Goal: Participate in discussion: Engage in conversation with other users on a specific topic

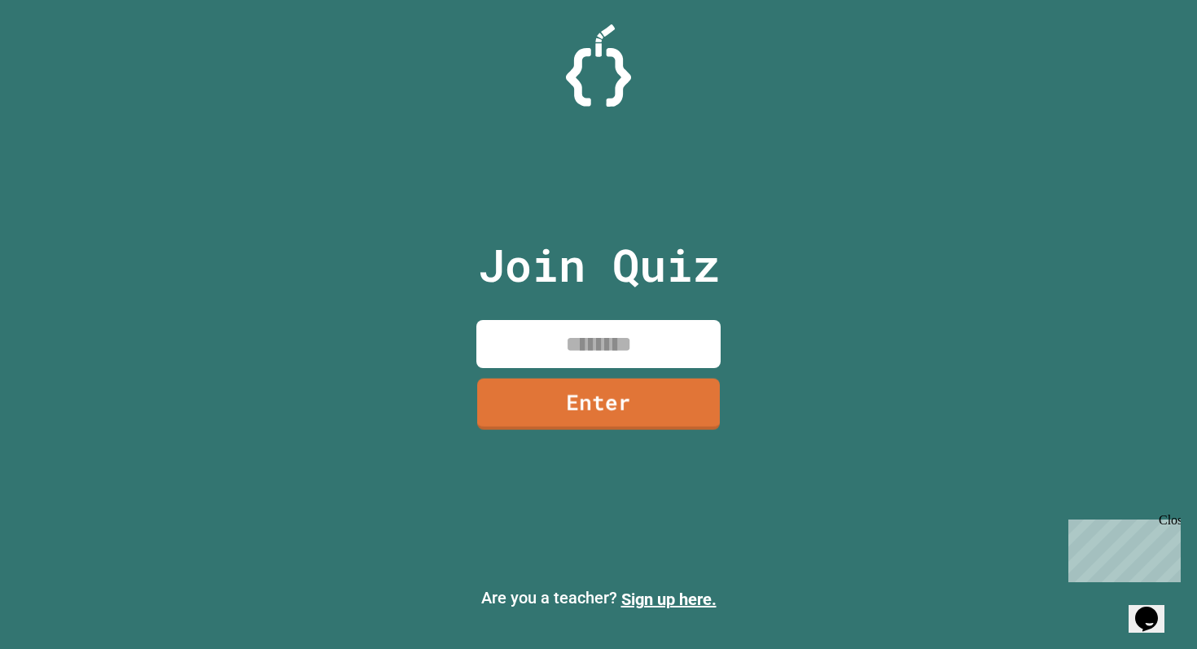
click at [645, 357] on input at bounding box center [598, 344] width 244 height 48
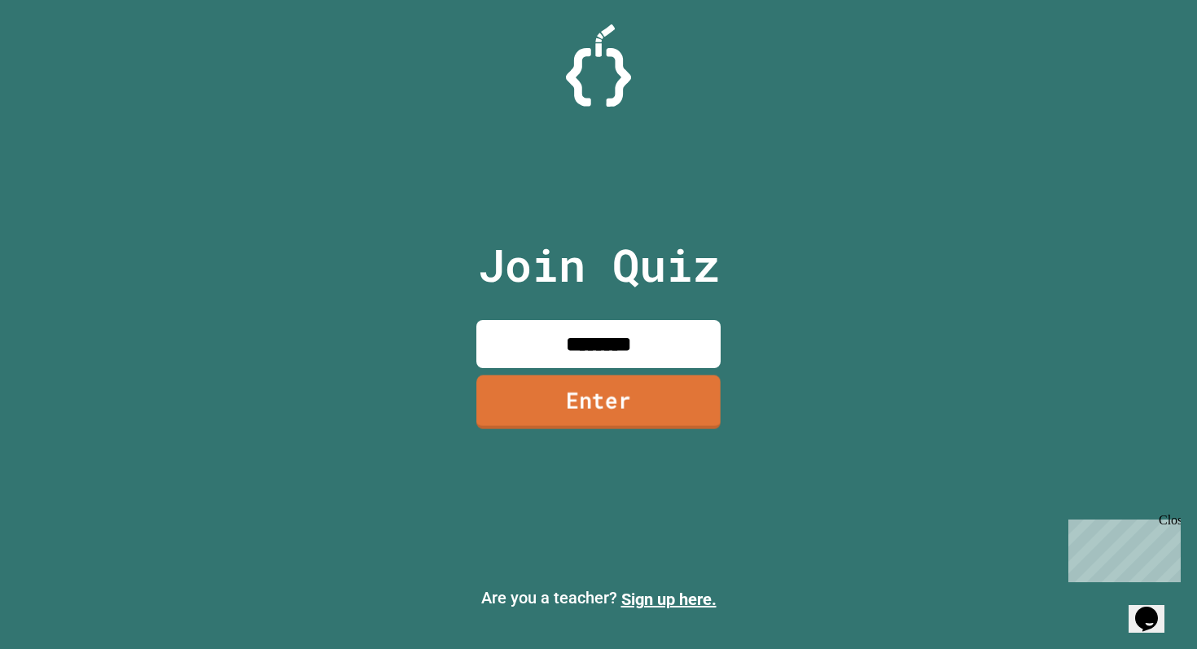
type input "********"
click at [638, 405] on link "Enter" at bounding box center [598, 401] width 244 height 54
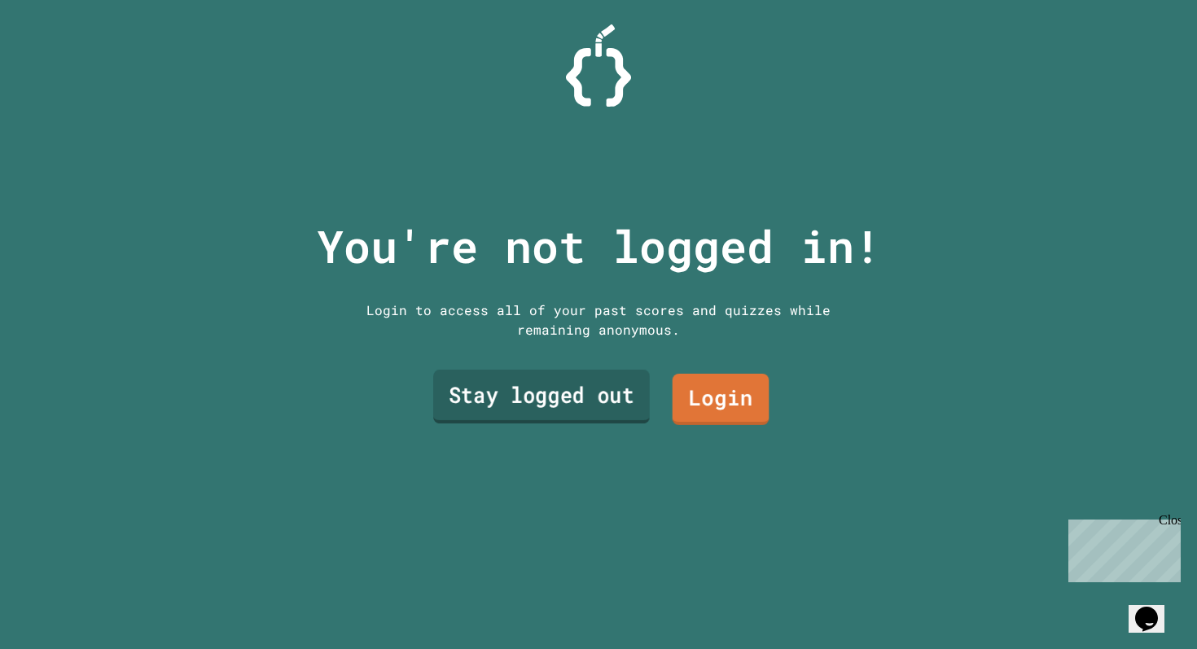
click at [628, 410] on link "Stay logged out" at bounding box center [541, 397] width 217 height 54
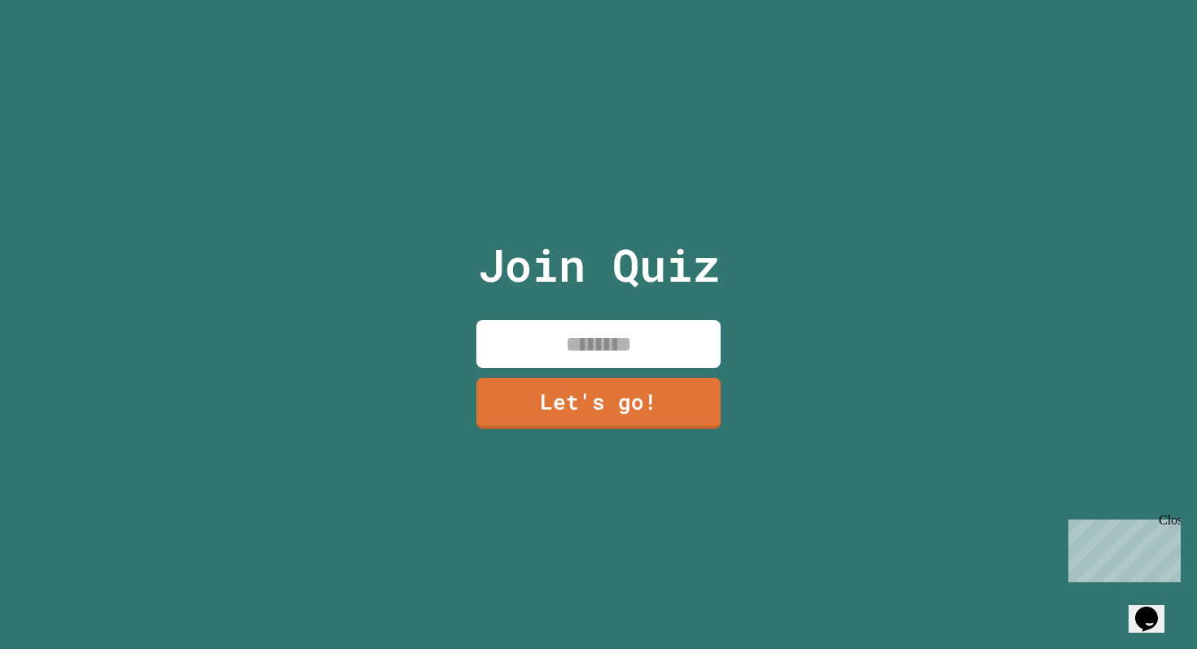
click at [611, 336] on input at bounding box center [598, 344] width 244 height 48
type input "*****"
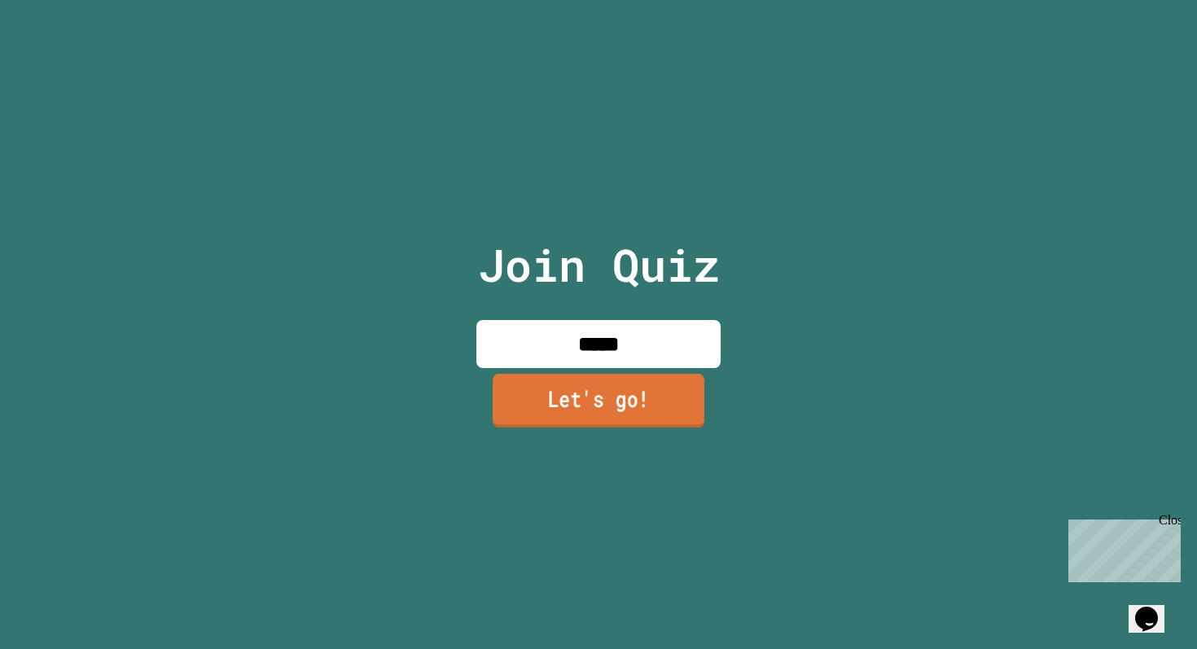
click at [617, 388] on link "Let's go!" at bounding box center [598, 401] width 212 height 54
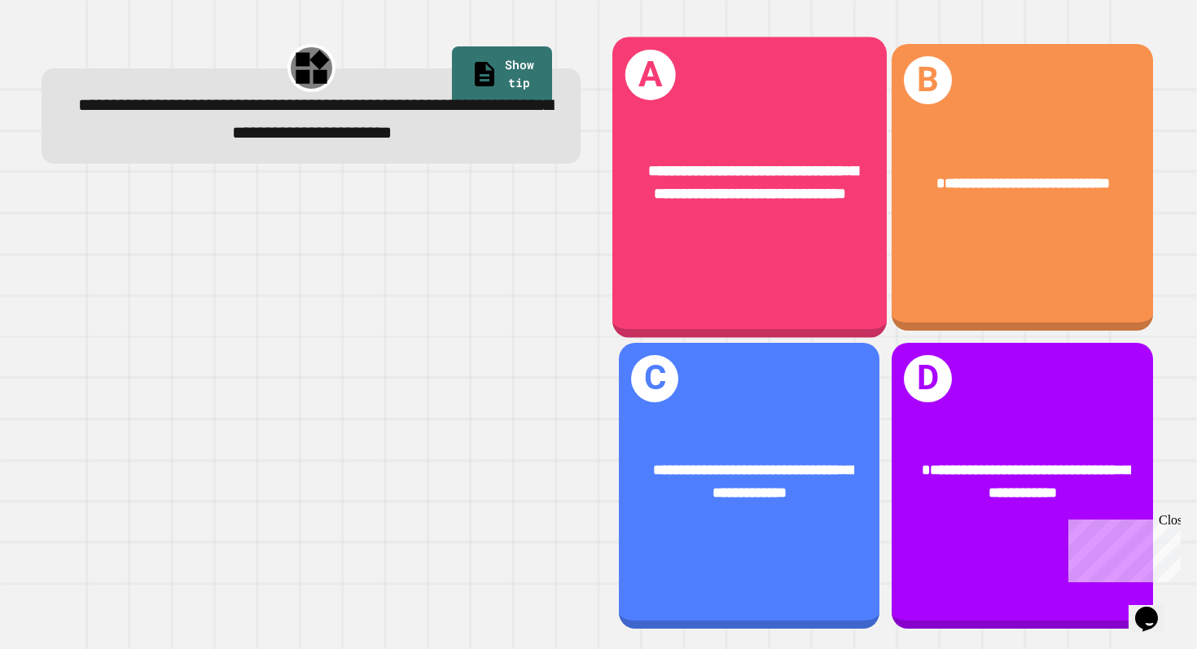
click at [845, 303] on div "**********" at bounding box center [749, 187] width 274 height 300
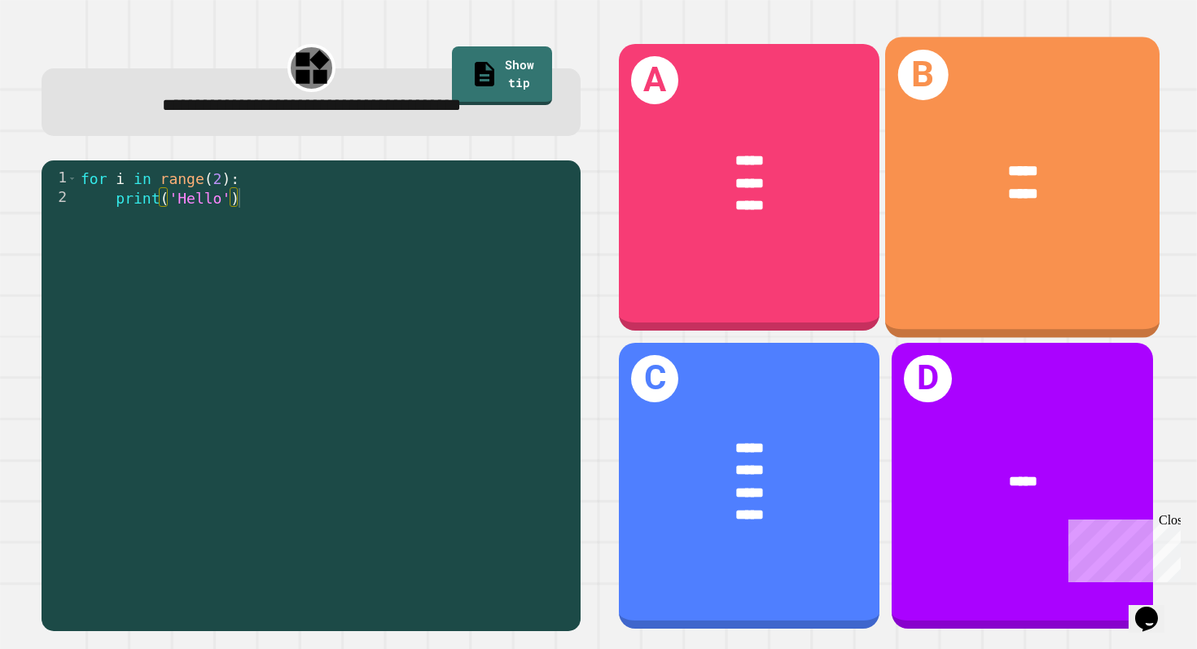
click at [946, 265] on div "B ***** *****" at bounding box center [1022, 187] width 274 height 300
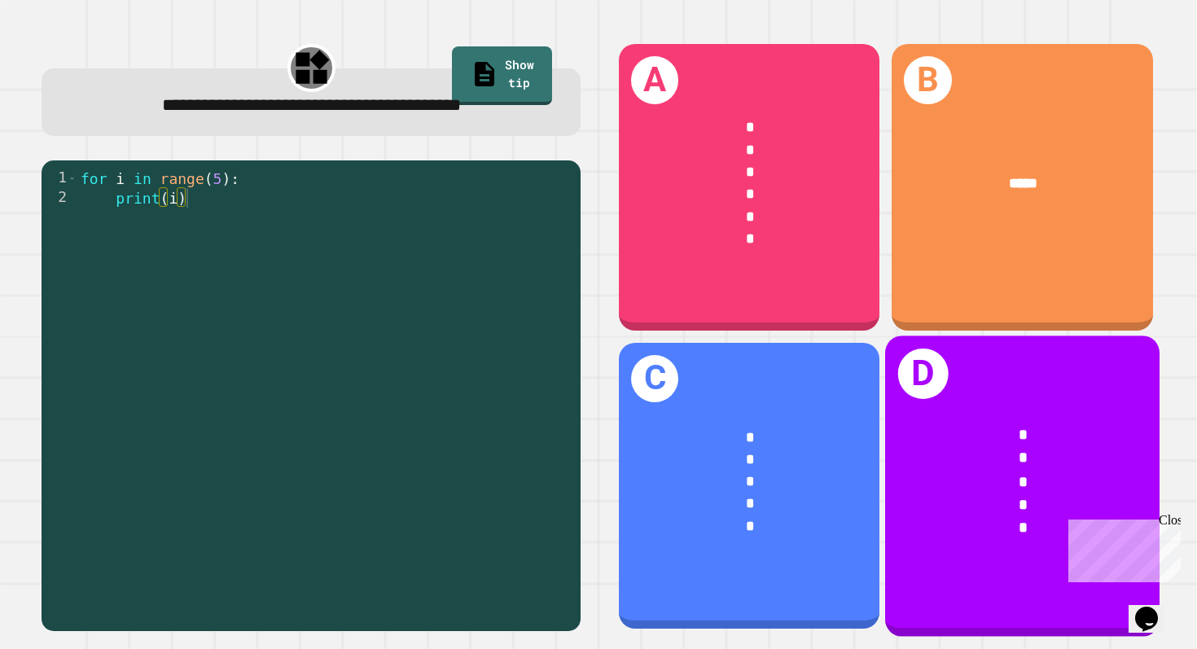
click at [967, 404] on div "* * * * *" at bounding box center [1022, 480] width 274 height 177
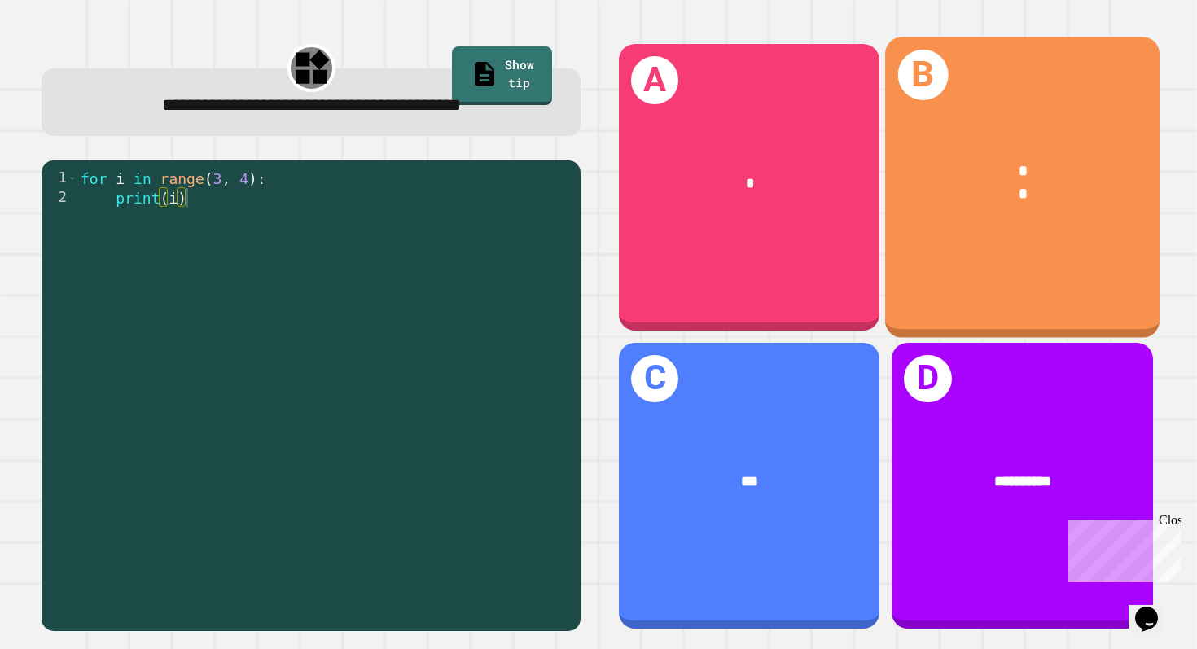
click at [1008, 234] on div "* *" at bounding box center [1022, 182] width 274 height 107
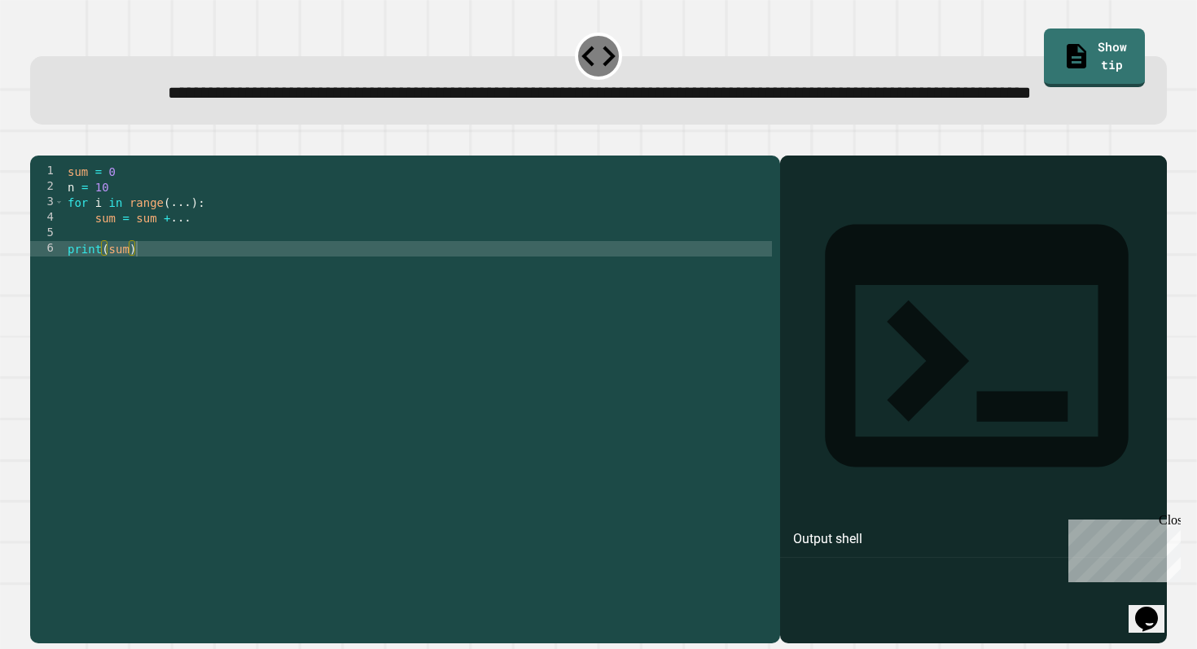
click at [187, 257] on div "sum = 0 n = 10 for i in range ( ... ) : sum = sum + ... print ( sum )" at bounding box center [417, 380] width 707 height 433
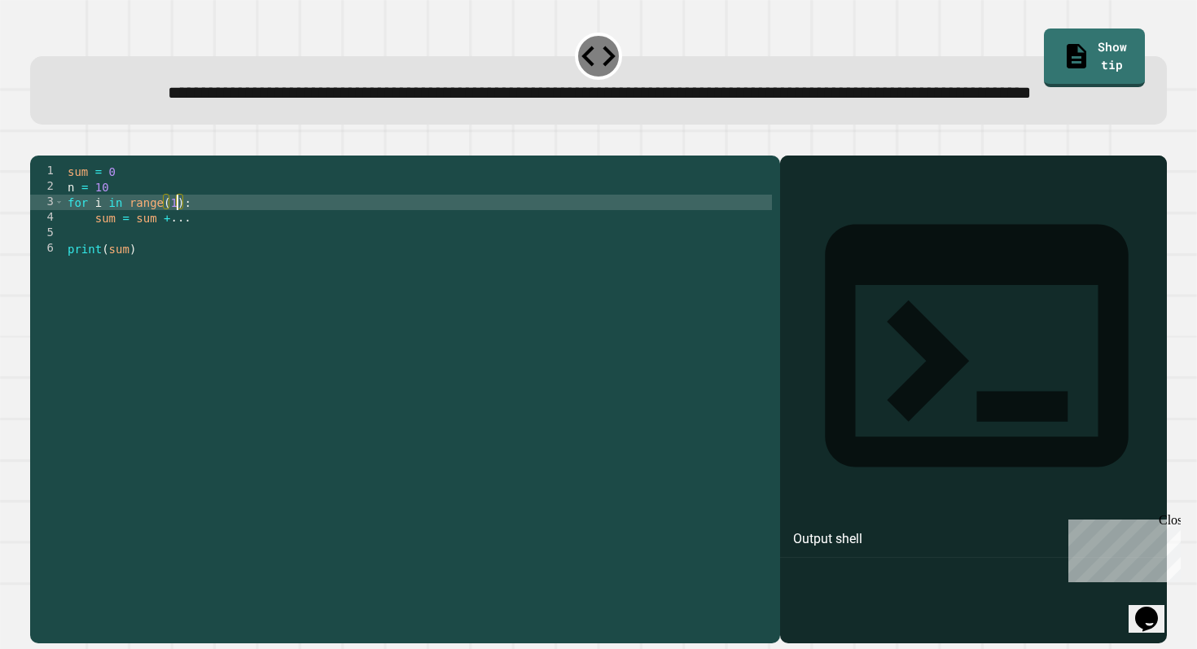
scroll to position [0, 8]
click at [212, 274] on div "sum = 0 n = 10 for i in range ( 11 ) : sum = sum + ... print ( sum )" at bounding box center [417, 380] width 707 height 433
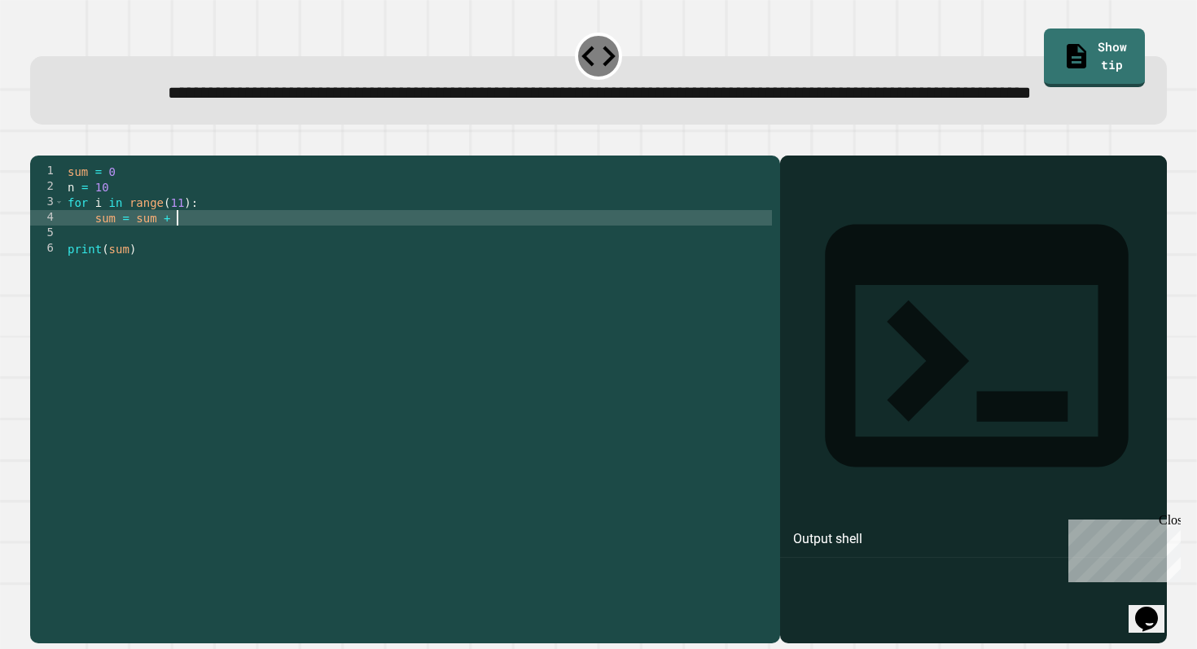
scroll to position [0, 7]
click at [38, 142] on button "button" at bounding box center [38, 142] width 0 height 0
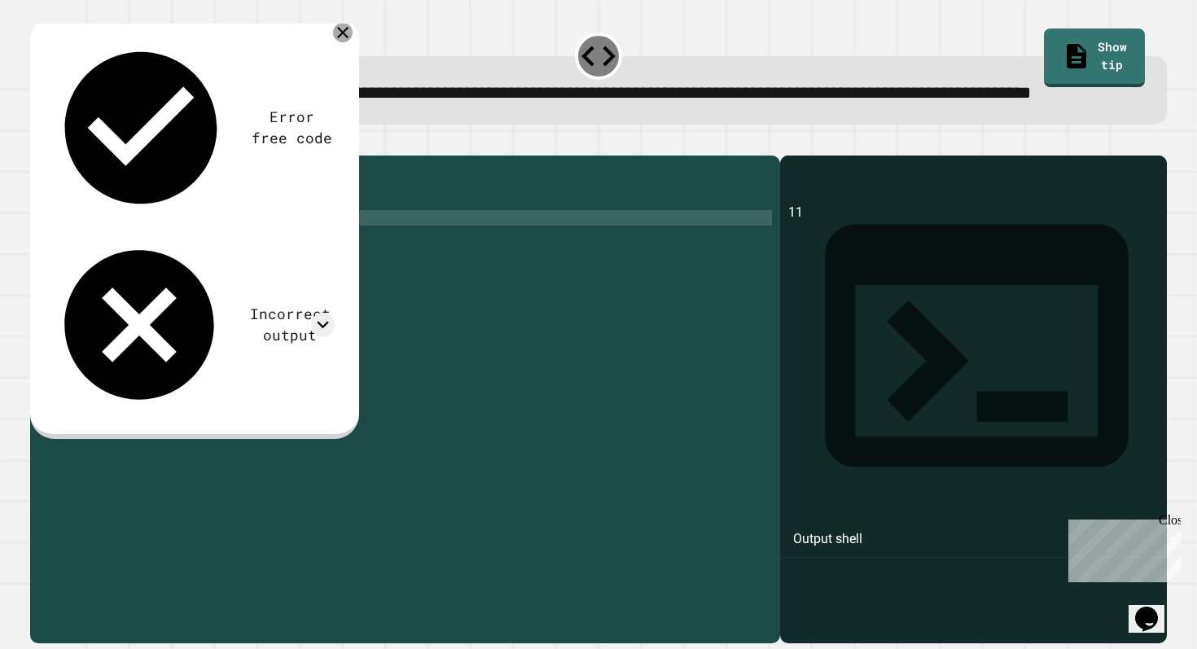
click at [344, 38] on icon at bounding box center [342, 32] width 11 height 11
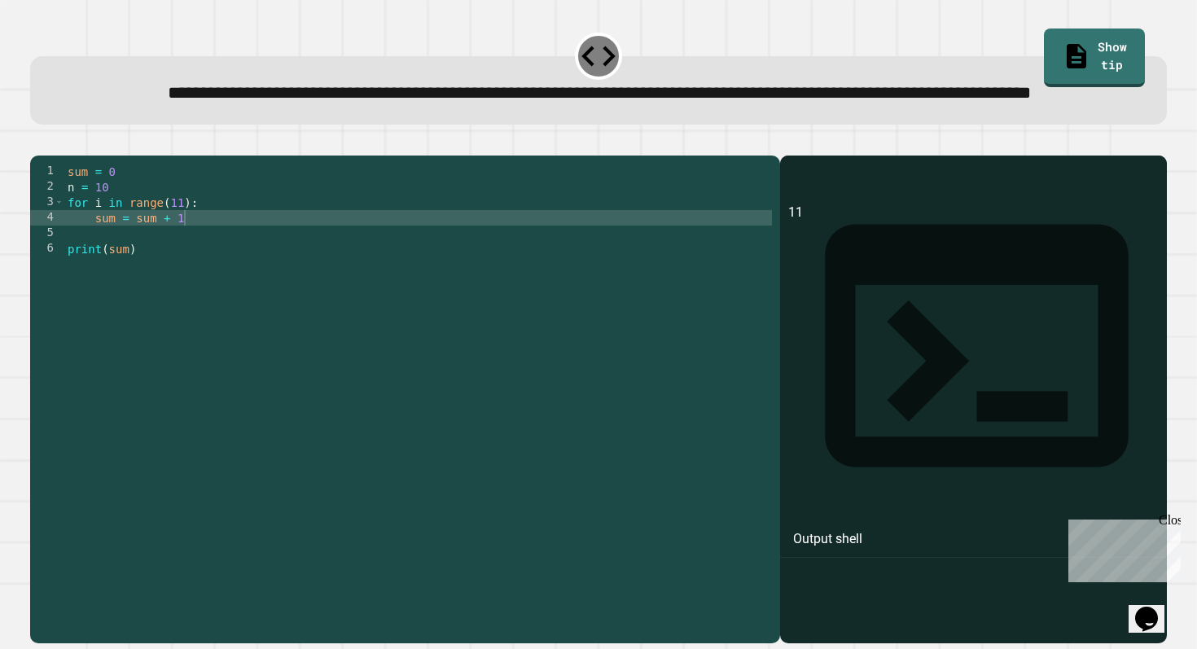
click at [237, 278] on div "sum = 0 n = 10 for i in range ( 11 ) : sum = sum + 1 print ( sum )" at bounding box center [417, 380] width 707 height 433
click at [38, 142] on icon "button" at bounding box center [38, 142] width 0 height 0
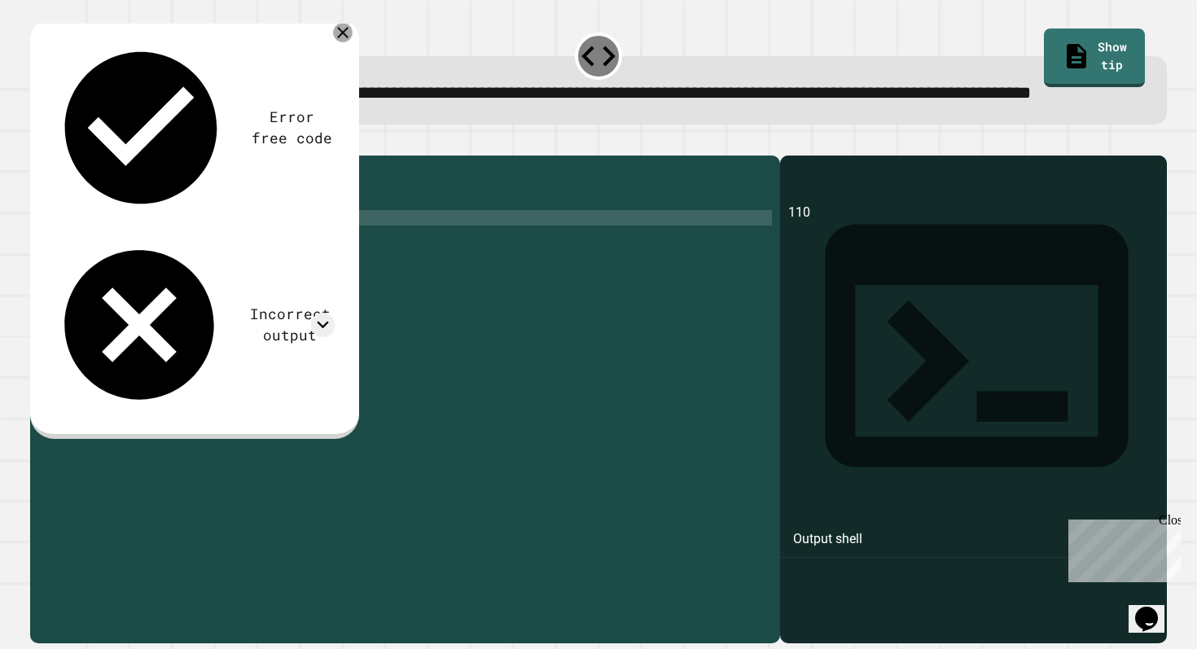
click at [352, 59] on div "Error free code 110 Incorrect output Expected output 55 My output 110" at bounding box center [195, 227] width 330 height 422
click at [345, 41] on icon at bounding box center [343, 32] width 16 height 16
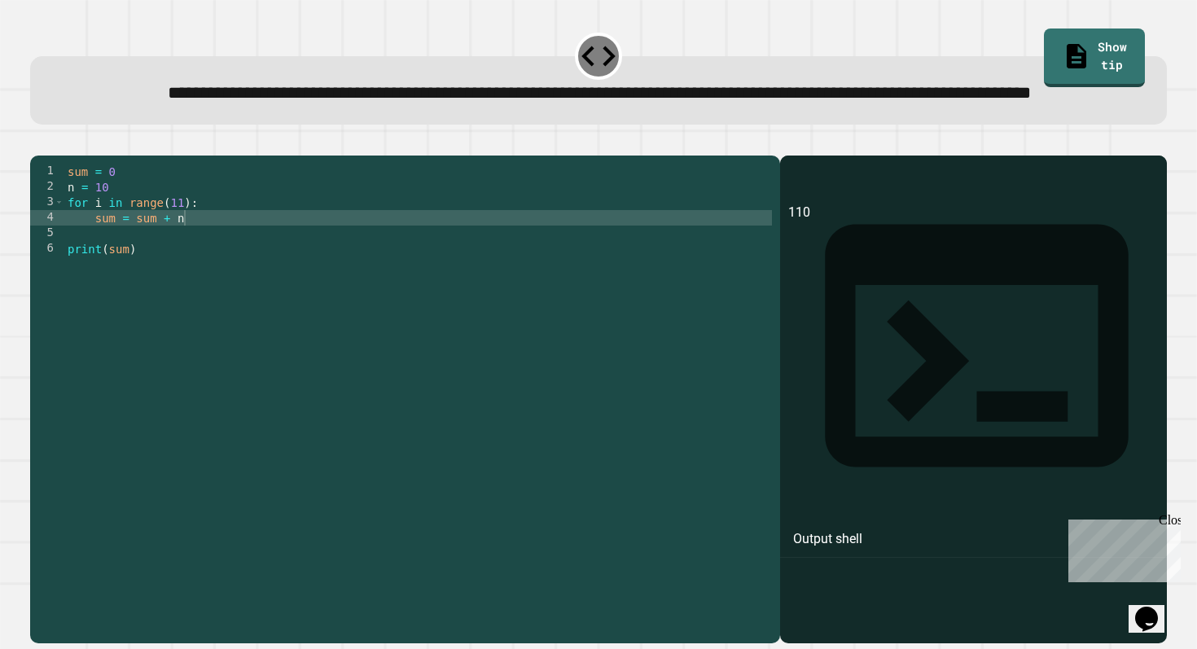
click at [197, 272] on div "sum = 0 n = 10 for i in range ( 11 ) : sum = sum + n print ( sum )" at bounding box center [417, 380] width 707 height 433
type textarea "**********"
click at [38, 142] on icon "button" at bounding box center [38, 142] width 0 height 0
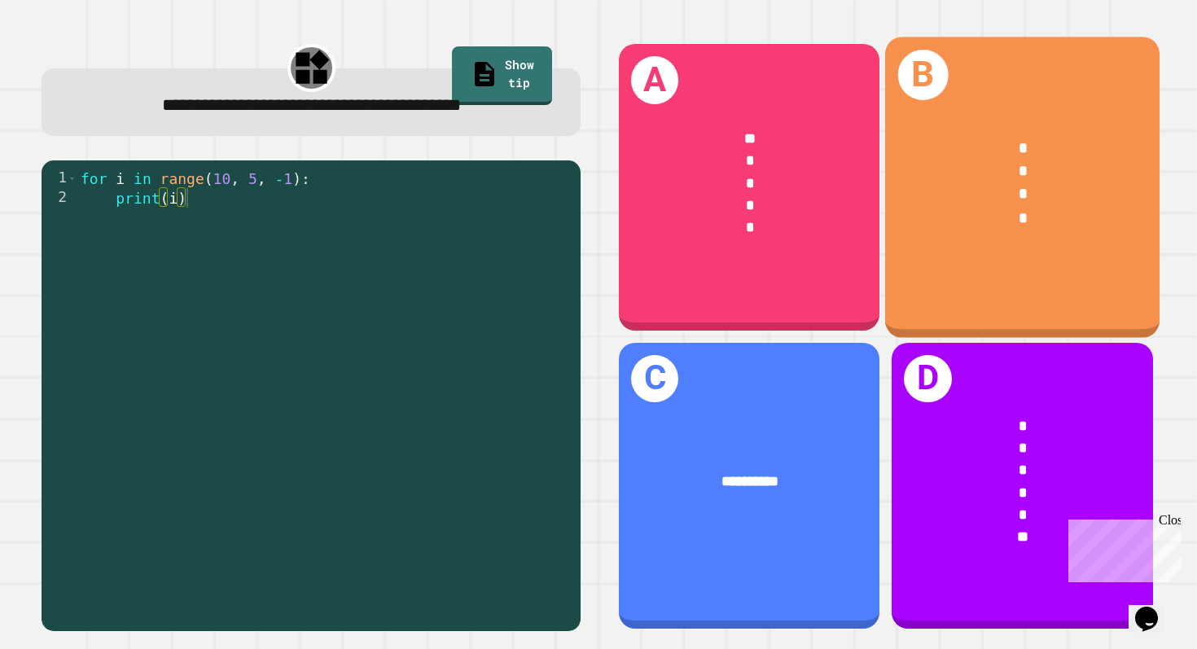
click at [962, 265] on div "B * * * *" at bounding box center [1022, 187] width 274 height 300
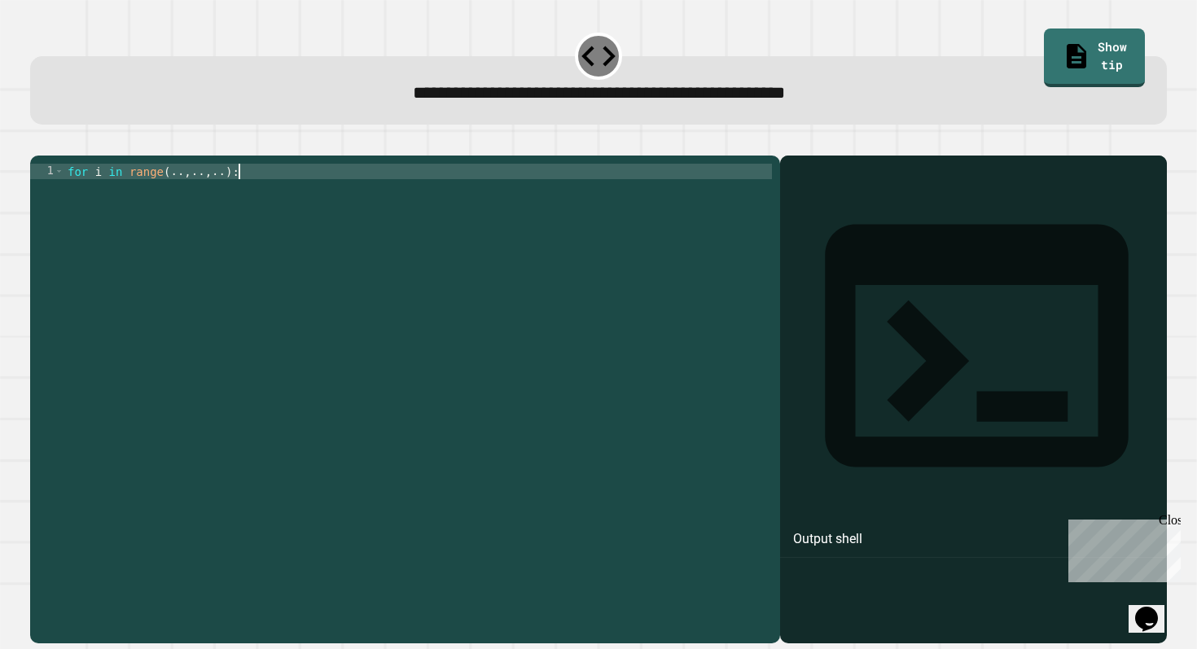
click at [242, 194] on div "for i in range ( .. , .. , .. ) :" at bounding box center [417, 396] width 707 height 464
click at [183, 194] on div "for i in range ( .. , .. , .. ) :" at bounding box center [417, 396] width 707 height 464
click at [212, 191] on div "for i in range ( 10 , .. , .. ) :" at bounding box center [417, 396] width 707 height 464
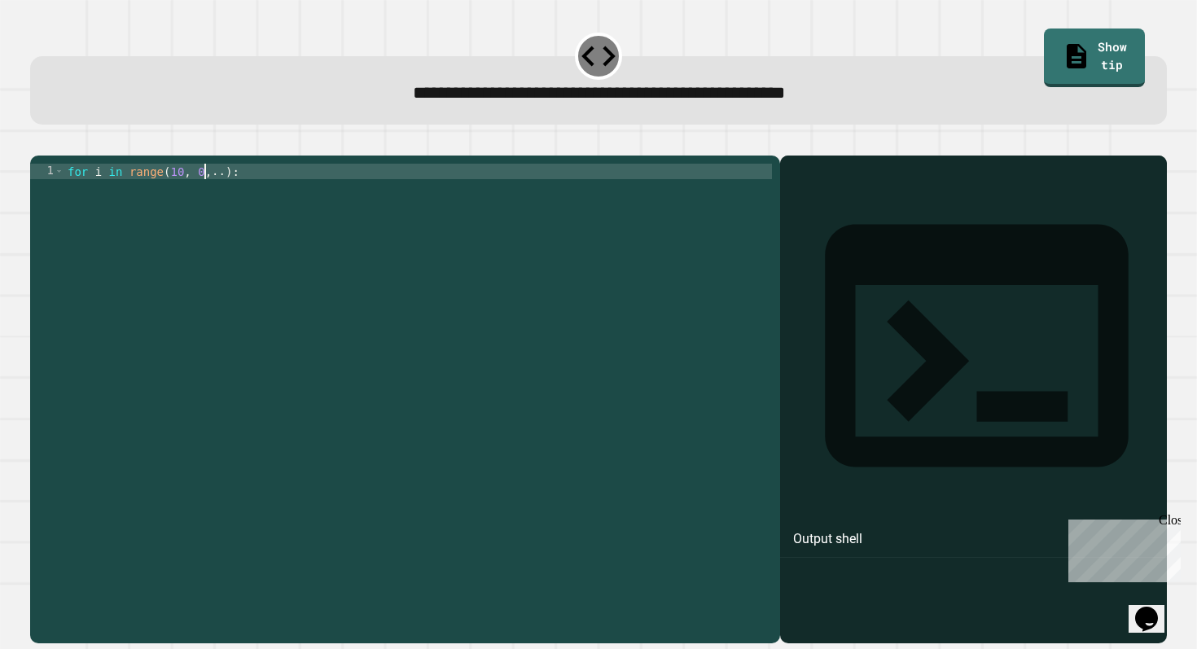
click at [232, 196] on div "for i in range ( 10 , 0 , .. ) :" at bounding box center [417, 396] width 707 height 464
type textarea "**********"
click at [267, 195] on div "for i in range ( 10 , 0 , - 1 ) :" at bounding box center [417, 396] width 707 height 464
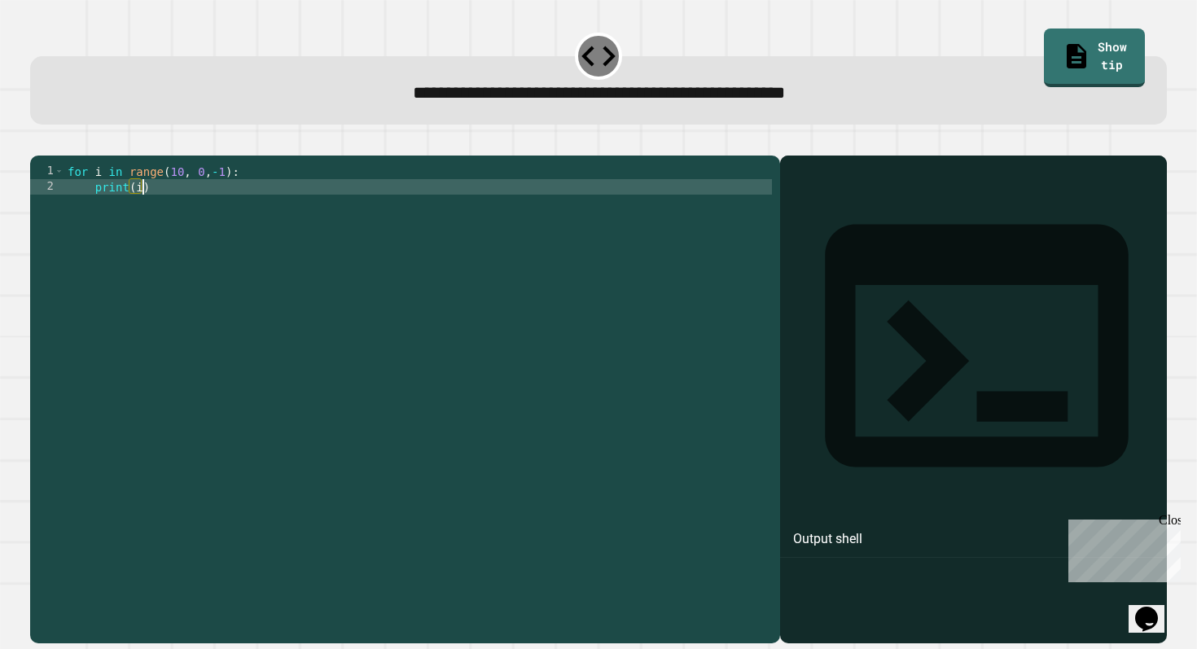
scroll to position [0, 4]
type textarea "*******"
click at [54, 154] on icon "button" at bounding box center [49, 152] width 9 height 11
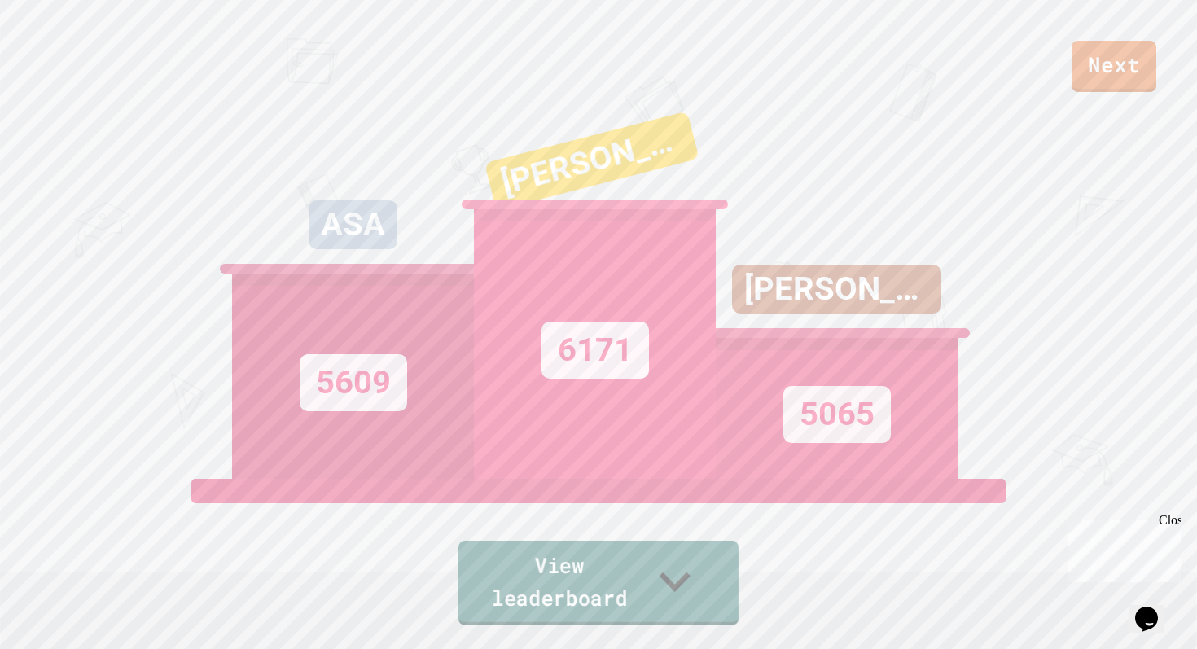
click at [692, 604] on icon at bounding box center [675, 581] width 62 height 64
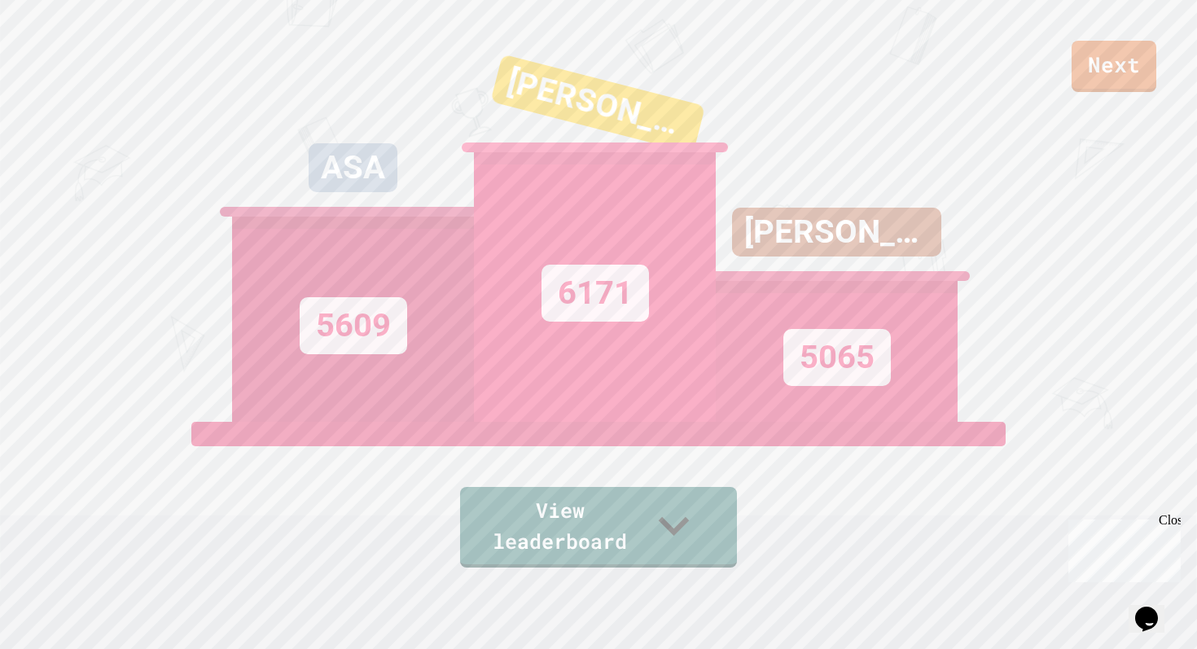
scroll to position [0, 0]
